Goal: Information Seeking & Learning: Find contact information

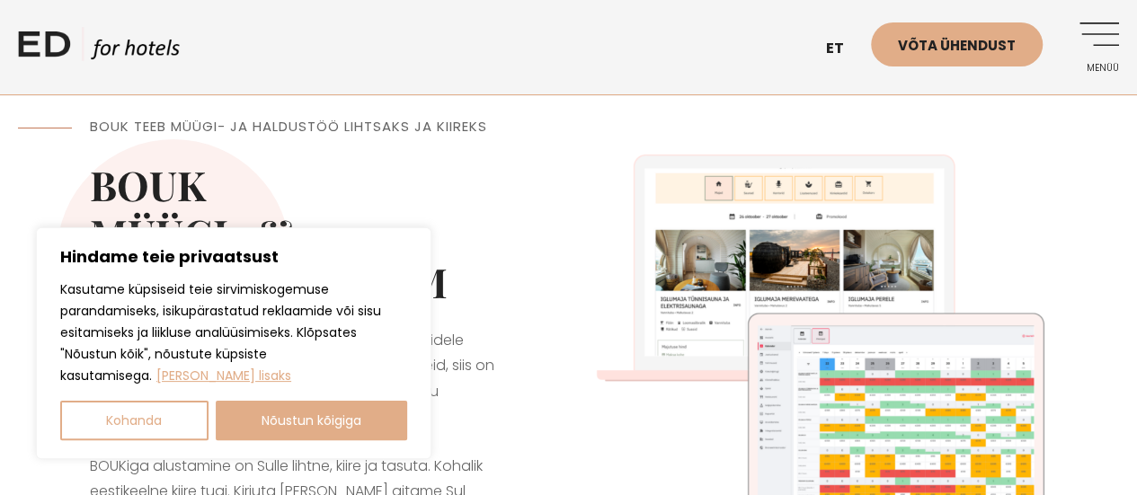
click at [1102, 46] on link "Menüü" at bounding box center [1093, 46] width 49 height 49
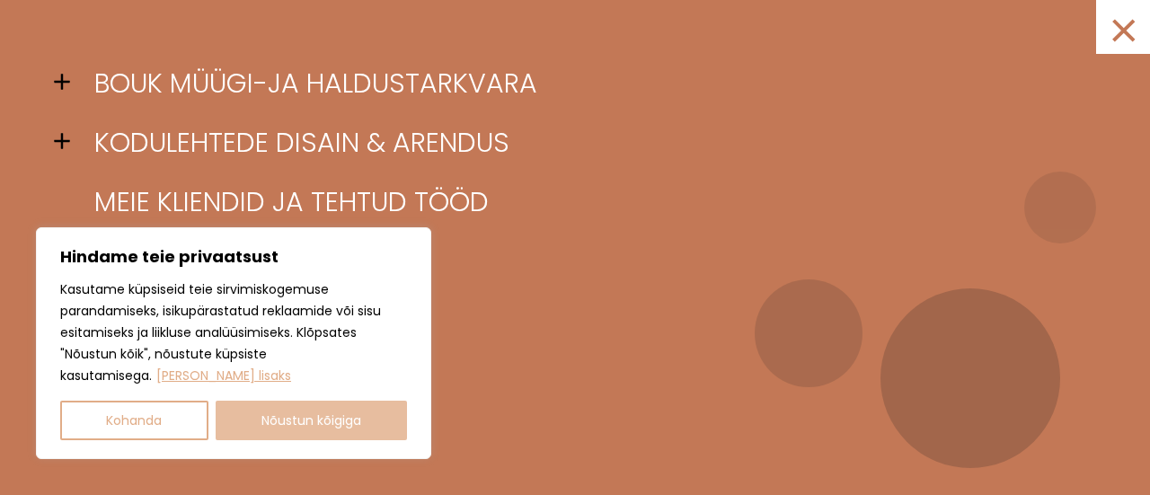
click at [274, 427] on button "Nõustun kõigiga" at bounding box center [312, 421] width 192 height 40
checkbox input "true"
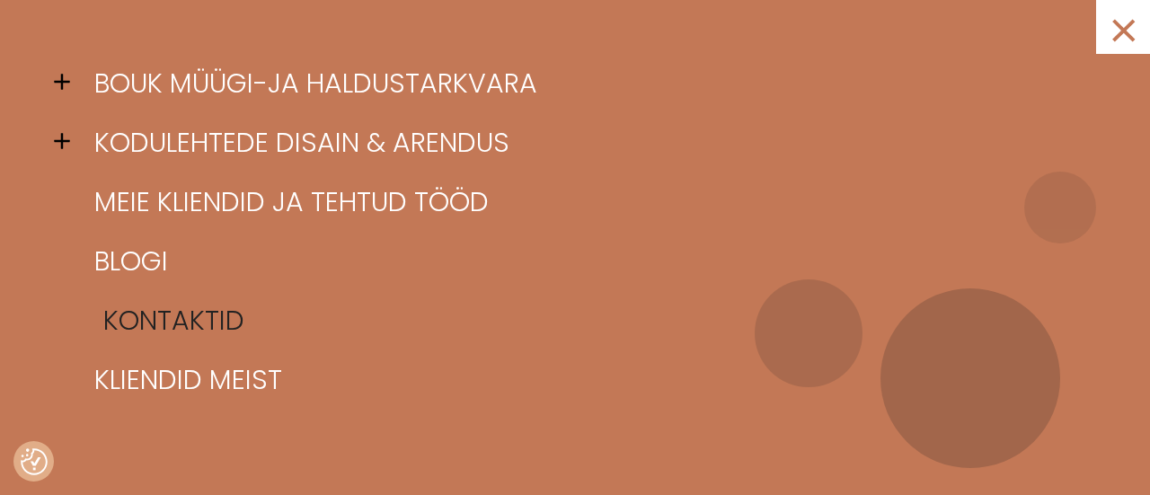
click at [156, 321] on link "Kontaktid" at bounding box center [597, 320] width 1015 height 59
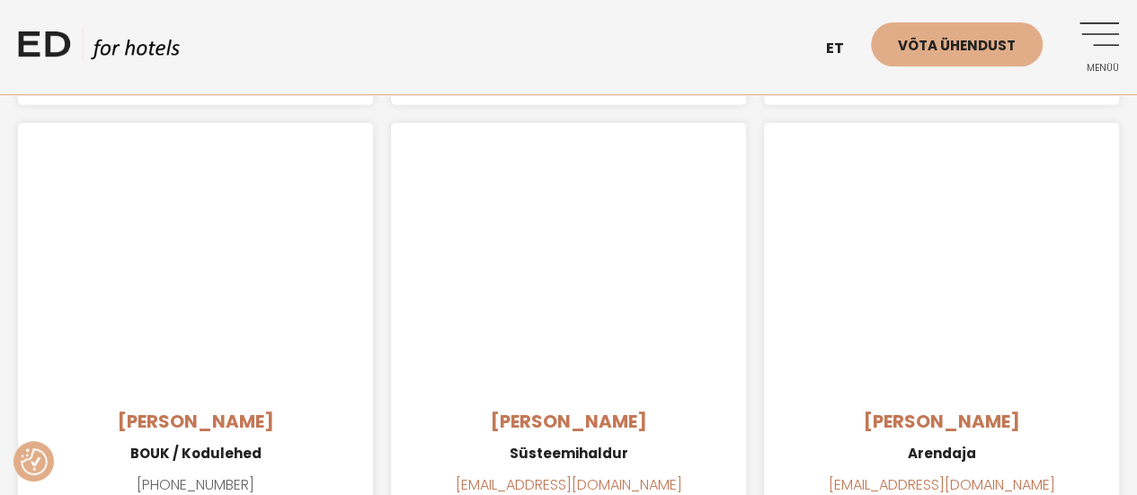
scroll to position [2423, 0]
